Goal: Information Seeking & Learning: Compare options

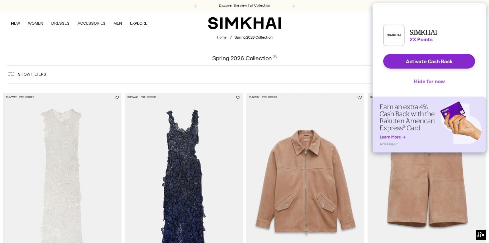
click at [424, 85] on button "Hide for now" at bounding box center [430, 81] width 42 height 15
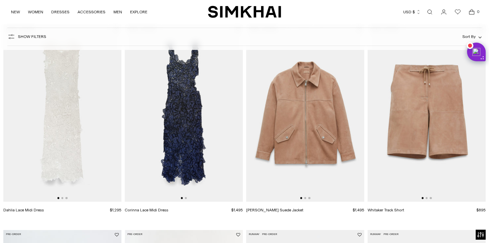
scroll to position [69, 0]
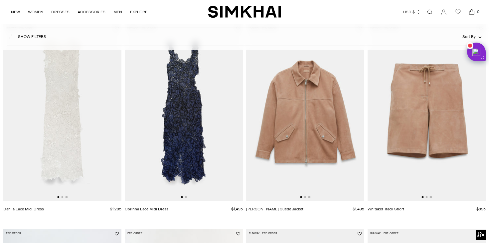
click at [185, 123] on img at bounding box center [184, 112] width 118 height 177
click at [70, 142] on img at bounding box center [62, 112] width 118 height 177
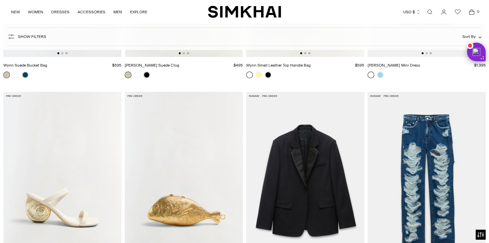
scroll to position [3178, 0]
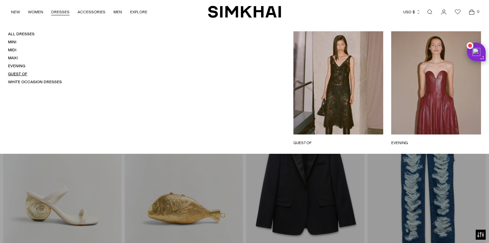
click at [21, 73] on link "Guest Of" at bounding box center [17, 74] width 19 height 5
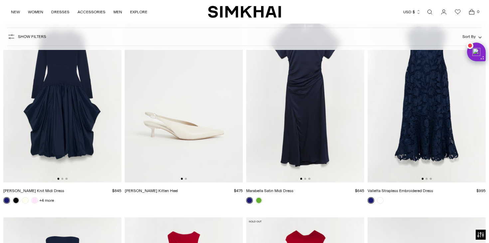
scroll to position [3906, 0]
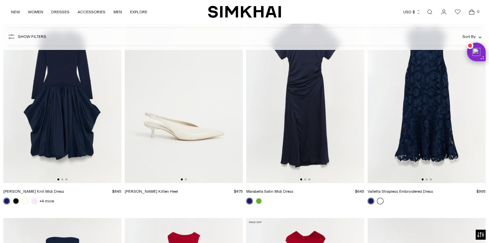
click at [377, 200] on link at bounding box center [380, 201] width 7 height 7
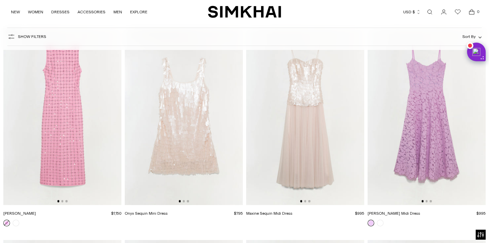
scroll to position [4944, 0]
click at [325, 120] on img at bounding box center [305, 116] width 118 height 177
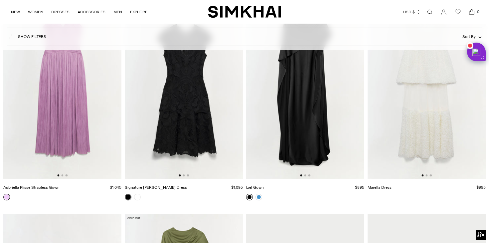
scroll to position [5182, 0]
click at [137, 197] on link at bounding box center [137, 197] width 7 height 7
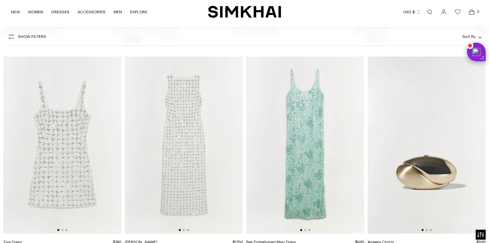
scroll to position [4663, 0]
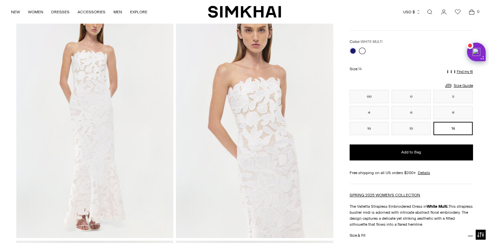
scroll to position [16, 0]
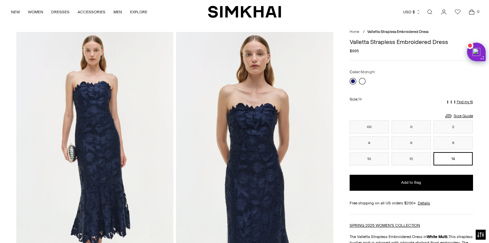
click at [351, 81] on link at bounding box center [353, 81] width 7 height 7
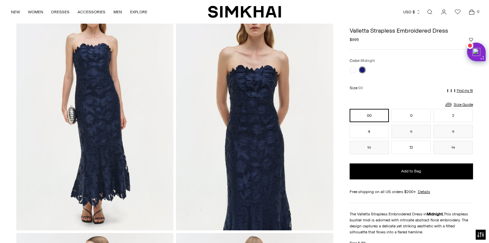
scroll to position [41, 0]
